Goal: Transaction & Acquisition: Purchase product/service

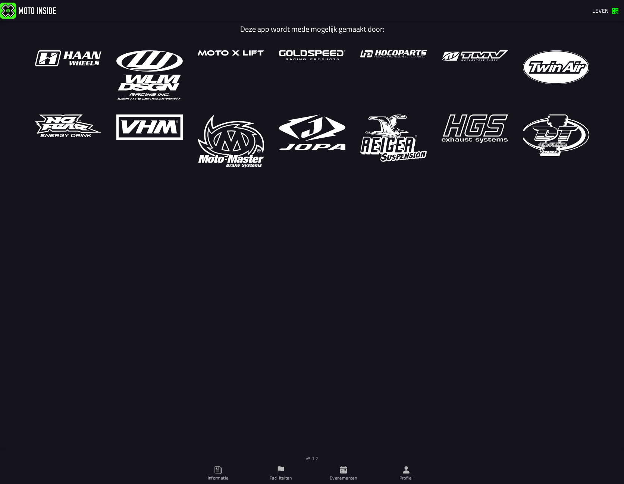
click at [348, 470] on span "Evenementen" at bounding box center [343, 473] width 54 height 21
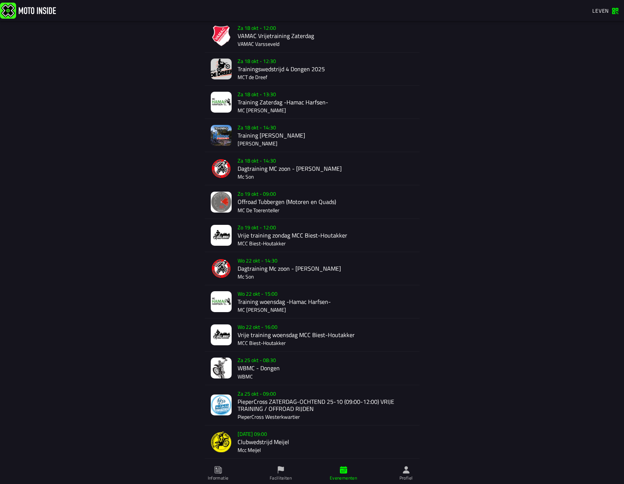
scroll to position [345, 0]
click at [286, 201] on div "[DATE] 09:00 Offroad Tubbergen (Motoren en Quads) MC De Toerenteller" at bounding box center [325, 201] width 176 height 33
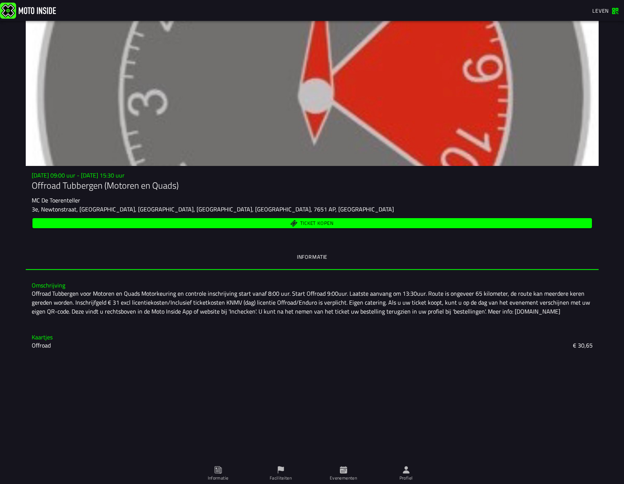
click at [334, 220] on span "Ticket kopen" at bounding box center [312, 223] width 551 height 7
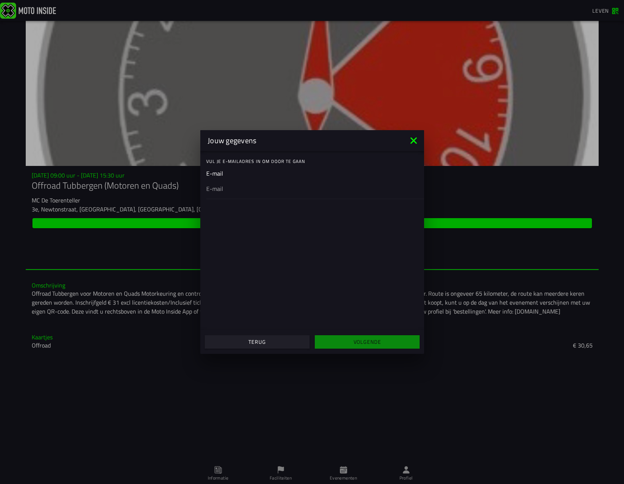
click at [223, 173] on ion-input "E-mail" at bounding box center [312, 184] width 212 height 30
click at [225, 186] on div at bounding box center [312, 179] width 212 height 21
click at [225, 184] on input "email" at bounding box center [312, 179] width 212 height 9
type input "[PERSON_NAME][EMAIL_ADDRESS][DOMAIN_NAME]"
click at [368, 342] on font "Volgende" at bounding box center [367, 342] width 28 height 8
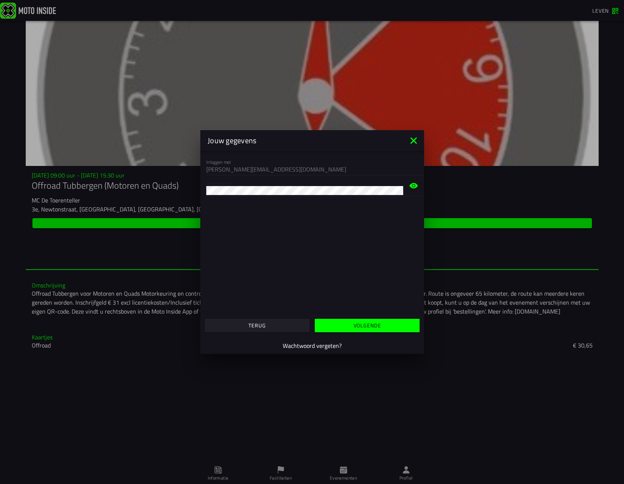
click at [368, 324] on font "Volgende" at bounding box center [367, 325] width 28 height 8
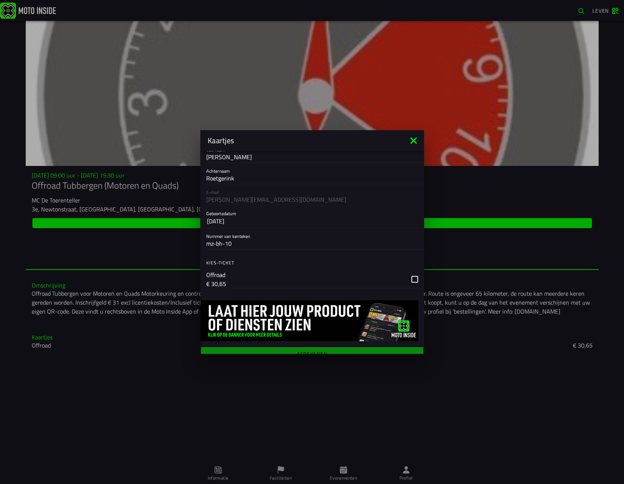
scroll to position [35, 0]
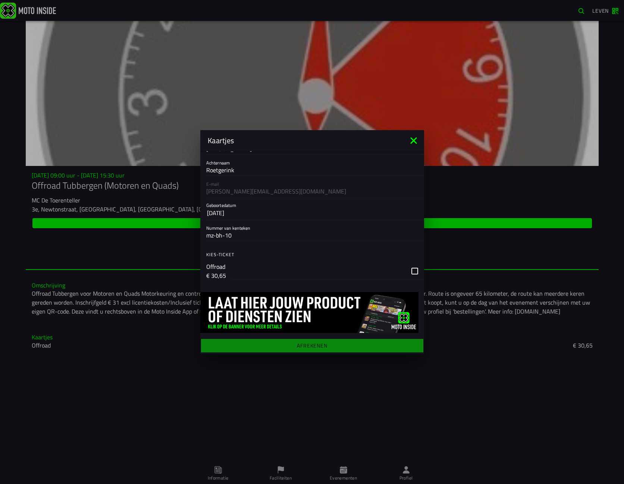
click at [408, 270] on div "button" at bounding box center [328, 271] width 192 height 18
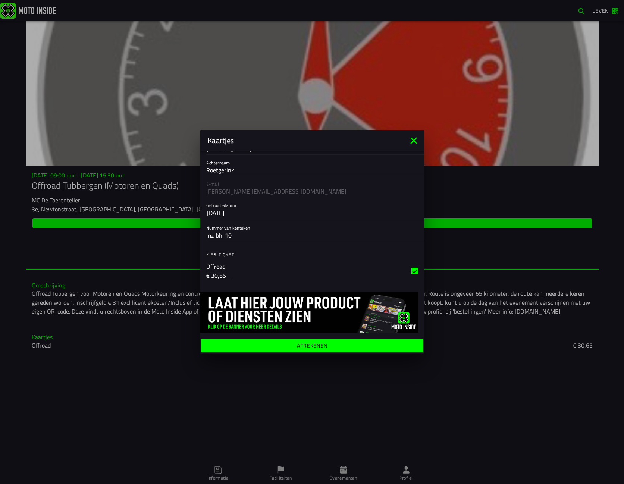
click at [309, 344] on font "Afrekenen" at bounding box center [312, 345] width 31 height 8
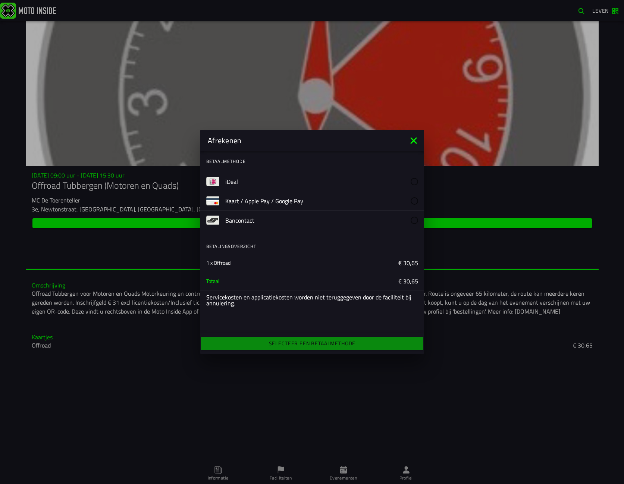
click at [231, 183] on font "iDeal" at bounding box center [231, 181] width 13 height 9
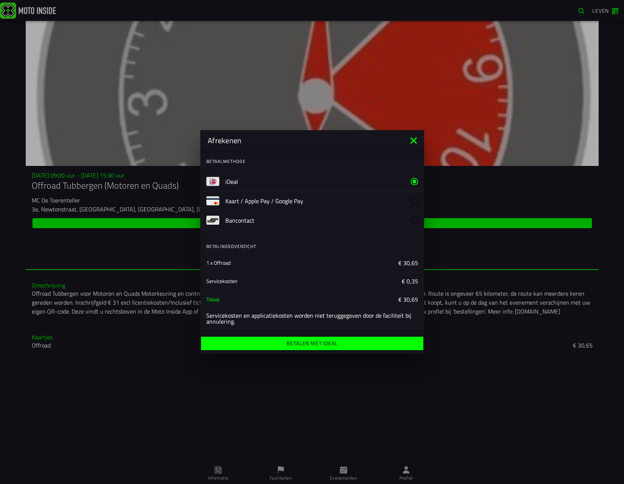
click at [326, 343] on font "Betalen met iDeal" at bounding box center [311, 343] width 51 height 8
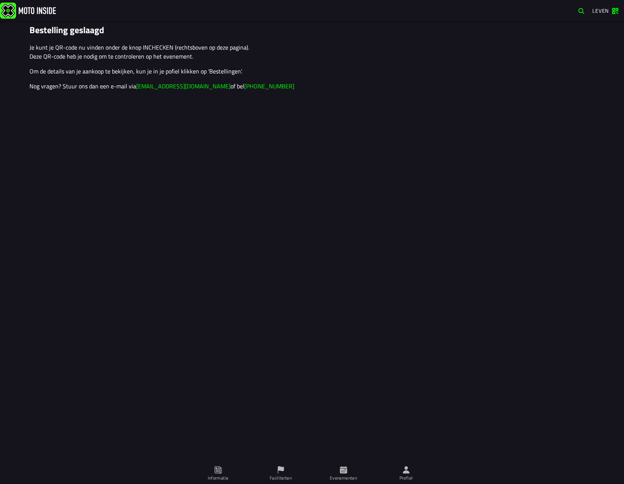
click at [615, 11] on span "Leven" at bounding box center [605, 10] width 26 height 7
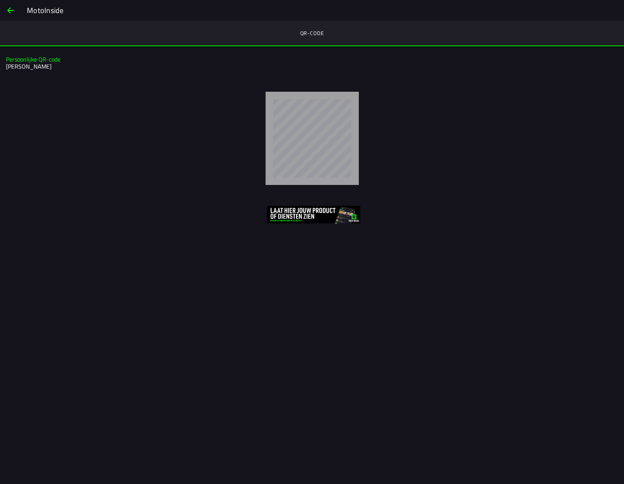
click at [6, 12] on button "rug" at bounding box center [10, 10] width 18 height 18
